Goal: Browse casually

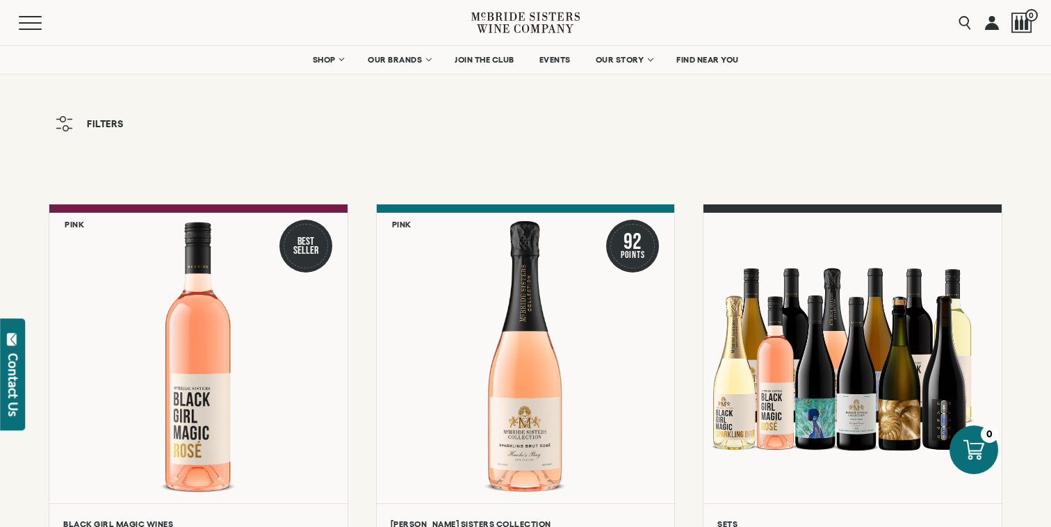
scroll to position [43, 0]
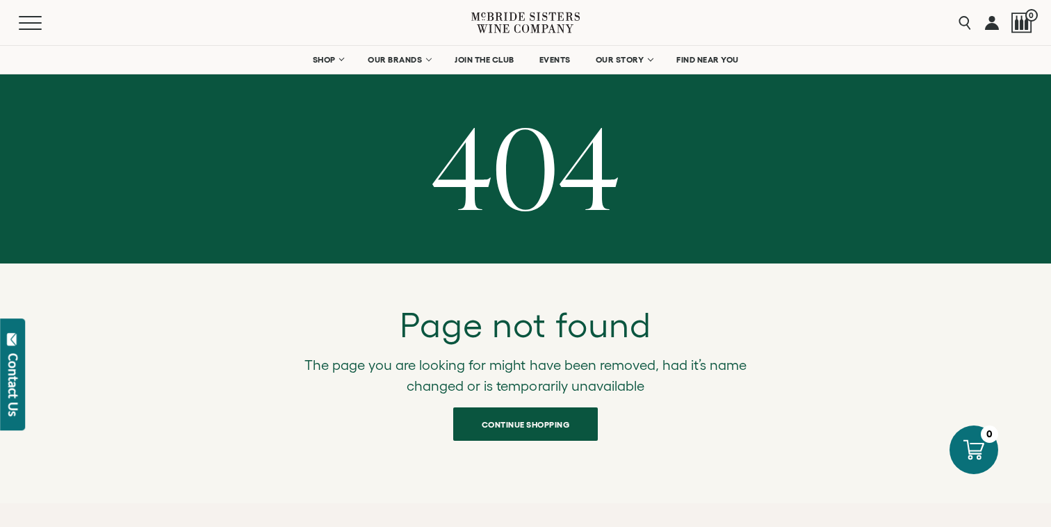
click at [512, 24] on icon at bounding box center [525, 23] width 108 height 40
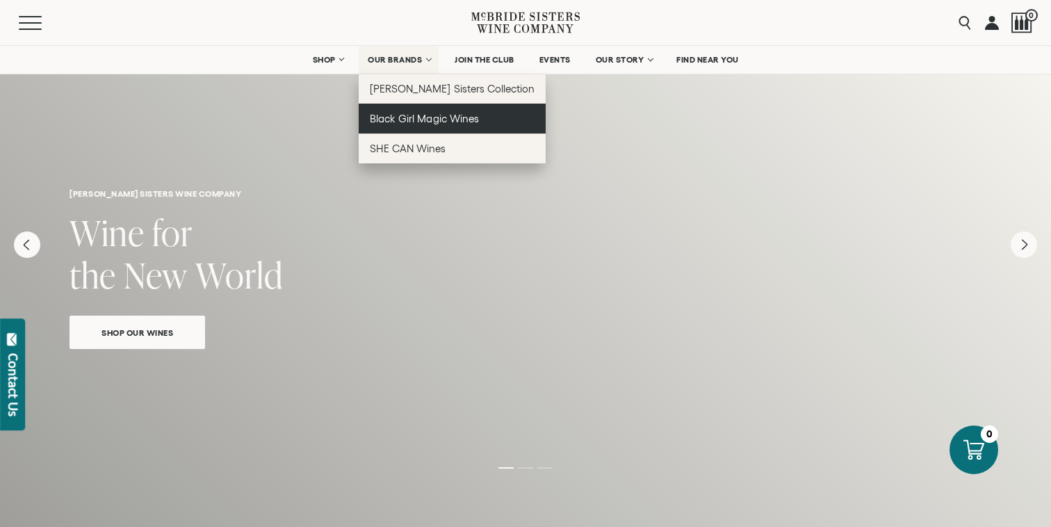
click at [424, 117] on span "Black Girl Magic Wines" at bounding box center [424, 119] width 108 height 12
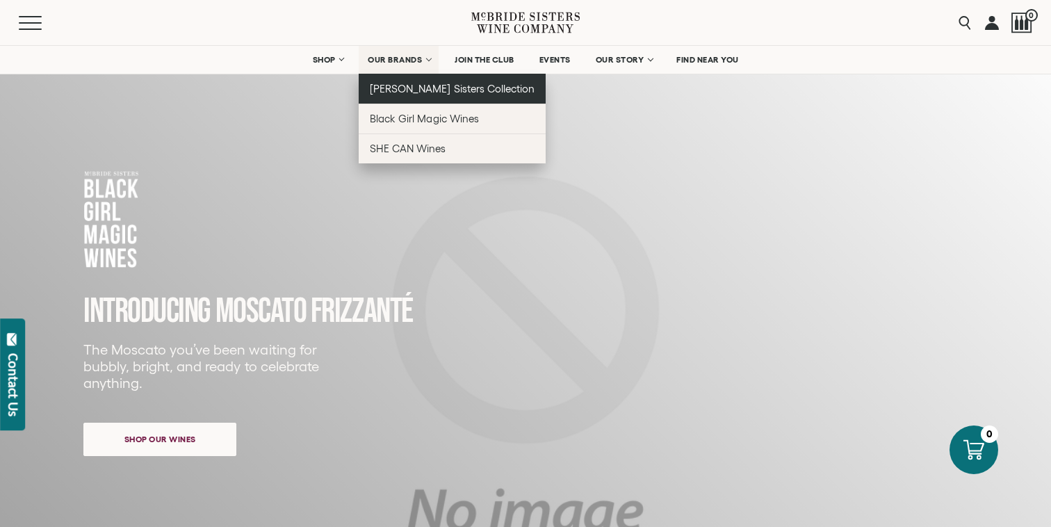
click at [392, 88] on span "[PERSON_NAME] Sisters Collection" at bounding box center [452, 89] width 165 height 12
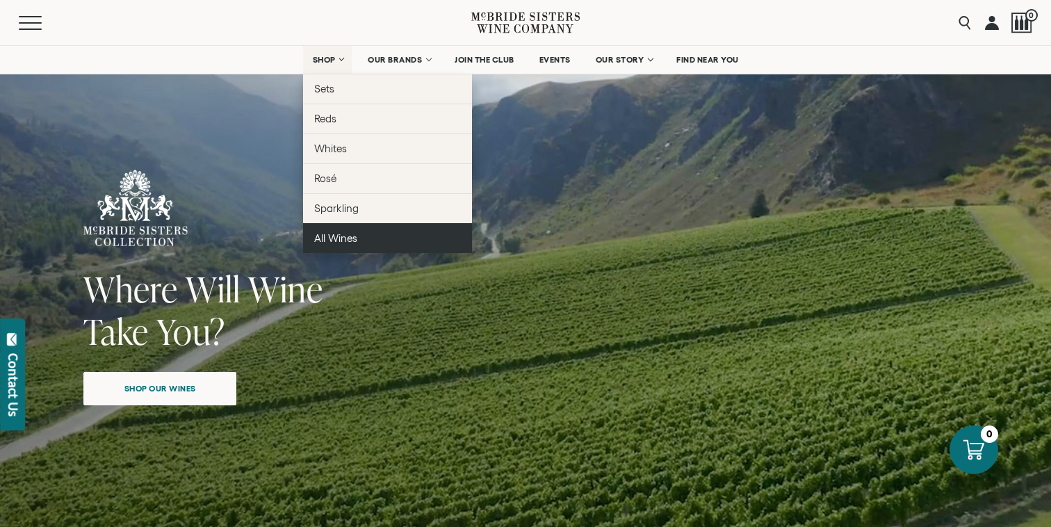
click at [345, 233] on span "All Wines" at bounding box center [335, 238] width 43 height 12
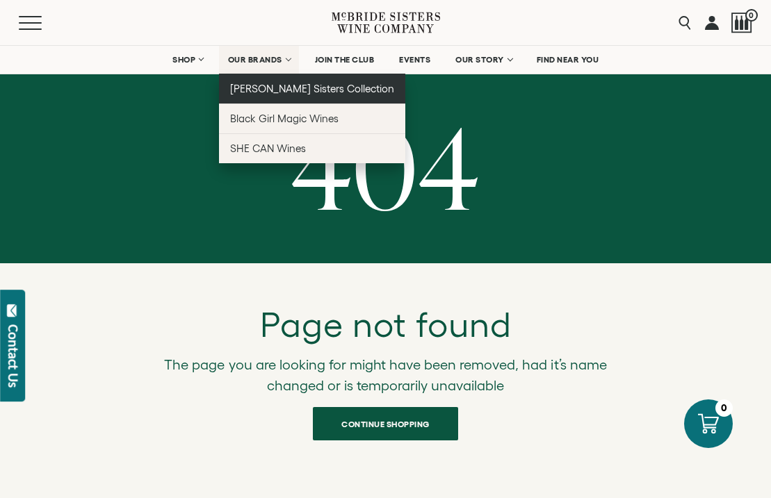
click at [263, 94] on span "[PERSON_NAME] Sisters Collection" at bounding box center [312, 89] width 165 height 12
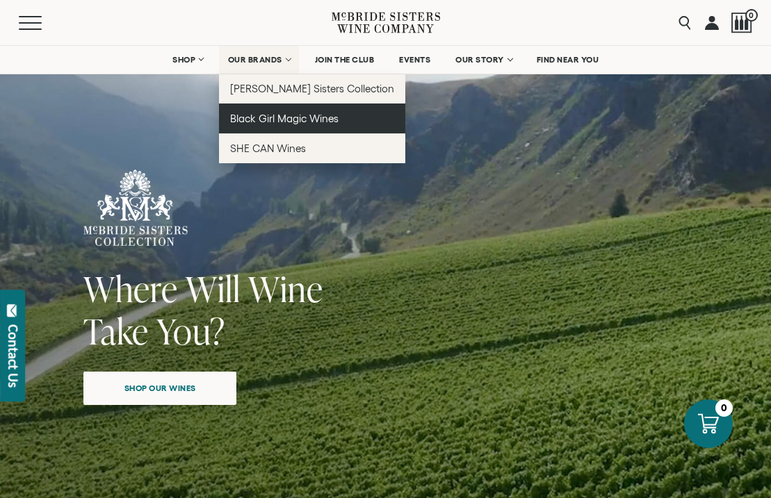
drag, startPoint x: 284, startPoint y: 117, endPoint x: 279, endPoint y: 110, distance: 8.5
click at [284, 117] on span "Black Girl Magic Wines" at bounding box center [284, 119] width 108 height 12
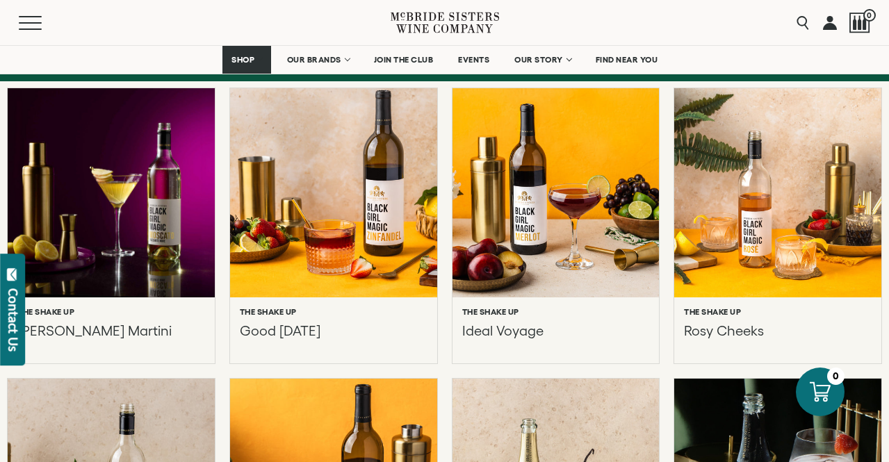
scroll to position [761, 0]
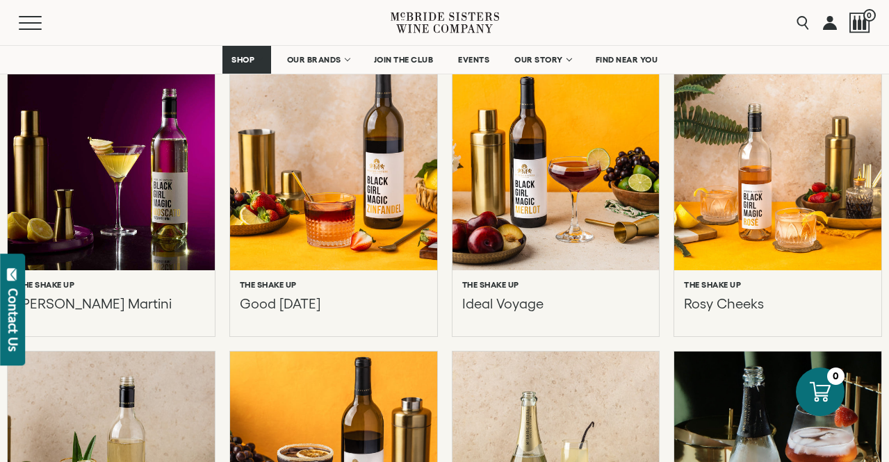
click at [155, 288] on div "The Shake Up Magic Apple Martini" at bounding box center [111, 296] width 188 height 32
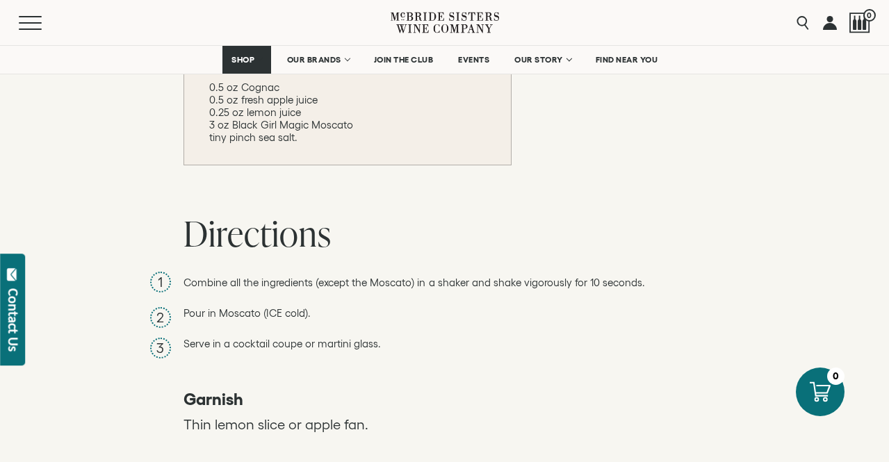
scroll to position [924, 0]
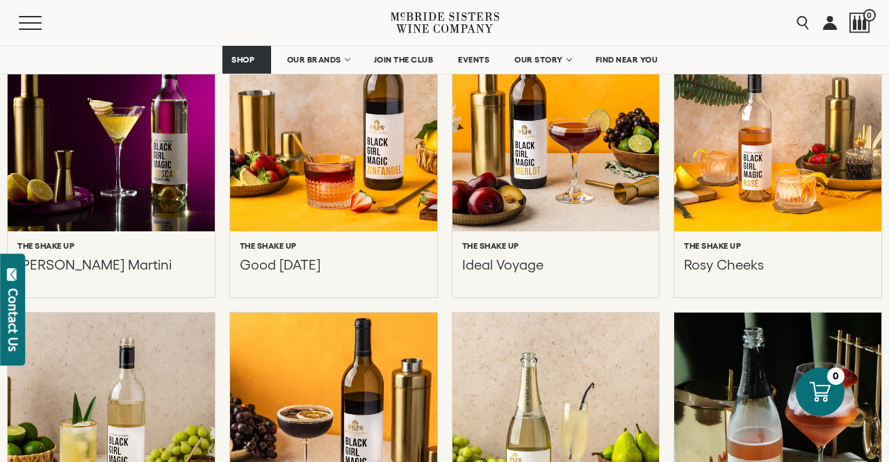
scroll to position [798, 0]
